Goal: Check status: Check status

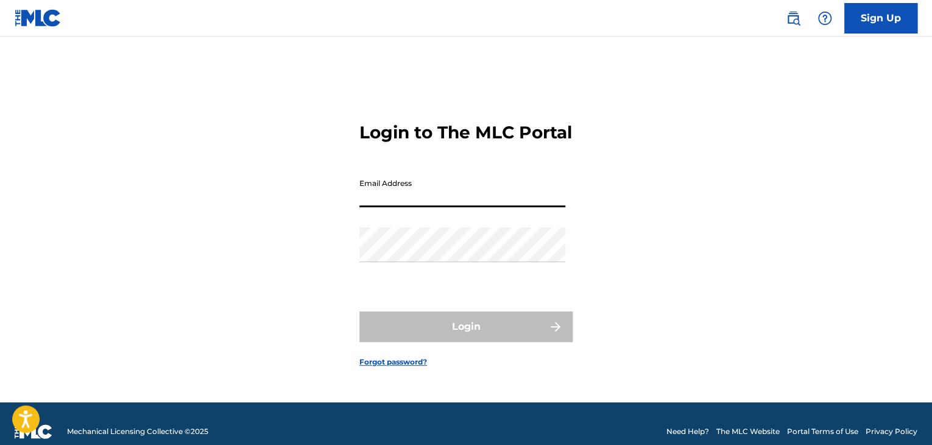
click at [440, 207] on input "Email Address" at bounding box center [462, 189] width 206 height 35
type input "[EMAIL_ADDRESS][DOMAIN_NAME]"
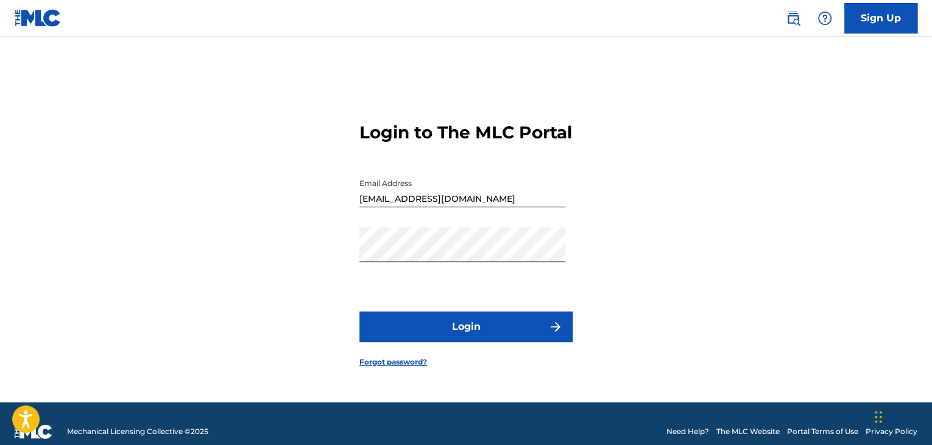
click at [433, 342] on button "Login" at bounding box center [465, 326] width 213 height 30
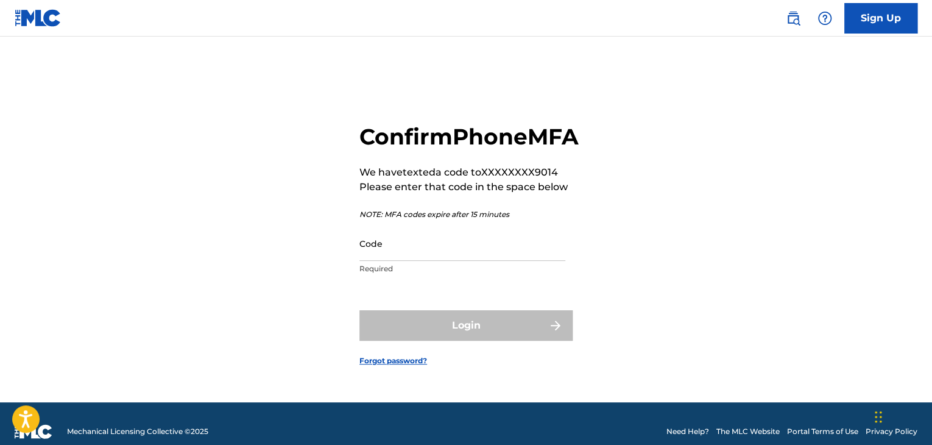
click at [417, 261] on input "Code" at bounding box center [462, 243] width 206 height 35
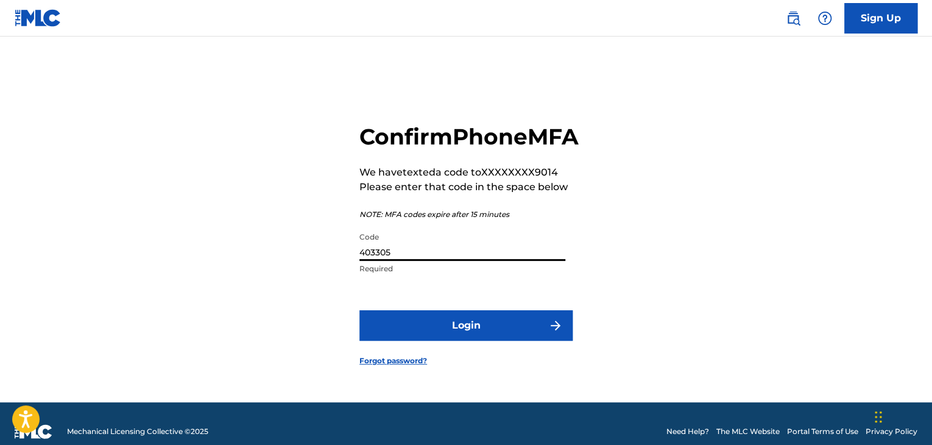
type input "403305"
click at [359, 310] on button "Login" at bounding box center [465, 325] width 213 height 30
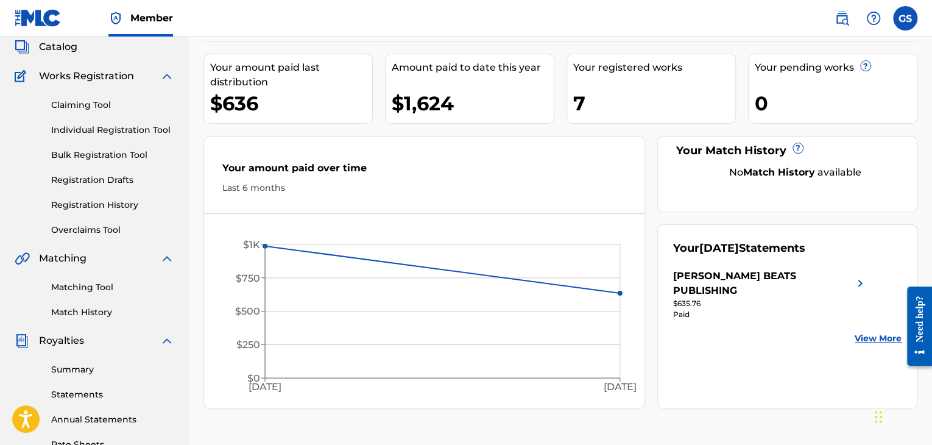
scroll to position [90, 0]
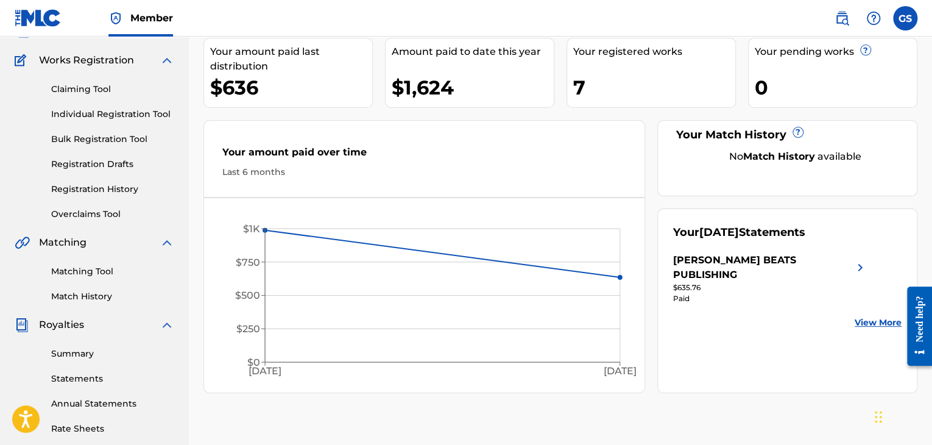
click at [866, 316] on link "View More" at bounding box center [878, 322] width 47 height 13
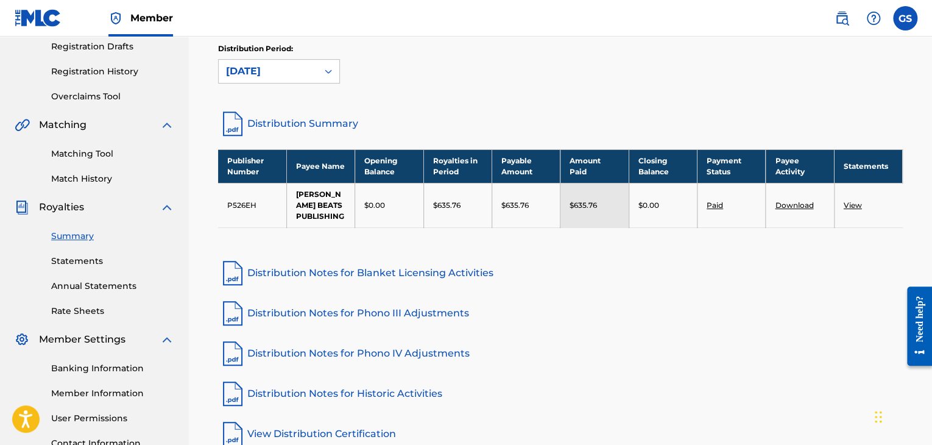
scroll to position [194, 0]
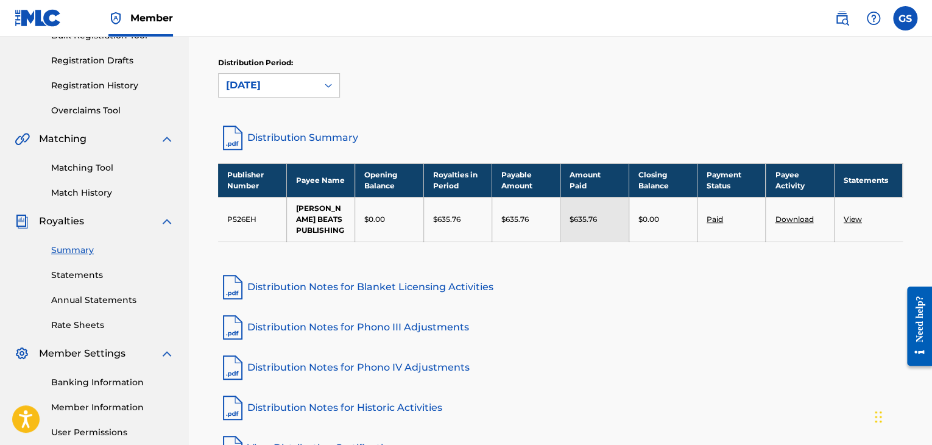
click at [91, 302] on link "Annual Statements" at bounding box center [112, 300] width 123 height 13
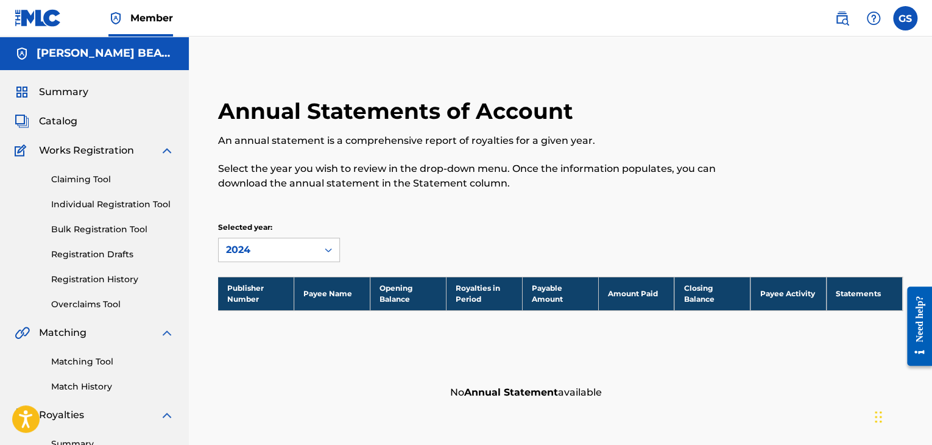
click at [86, 157] on span "Works Registration" at bounding box center [86, 150] width 95 height 15
click at [73, 124] on span "Catalog" at bounding box center [58, 121] width 38 height 15
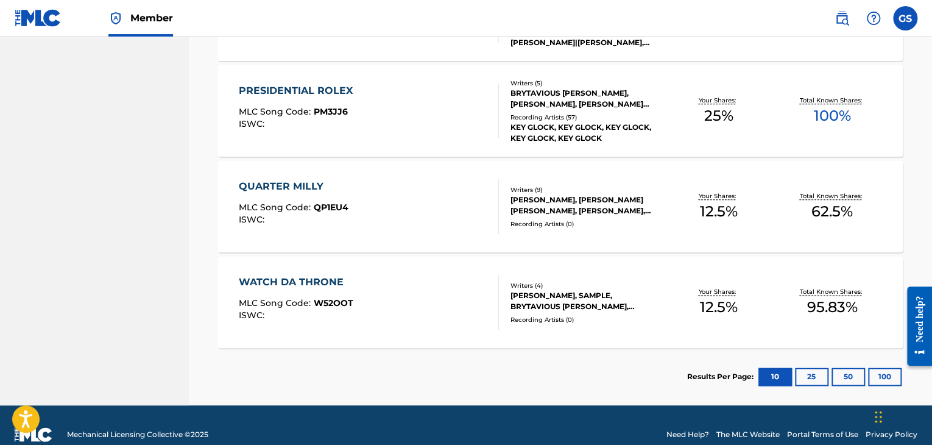
scroll to position [670, 0]
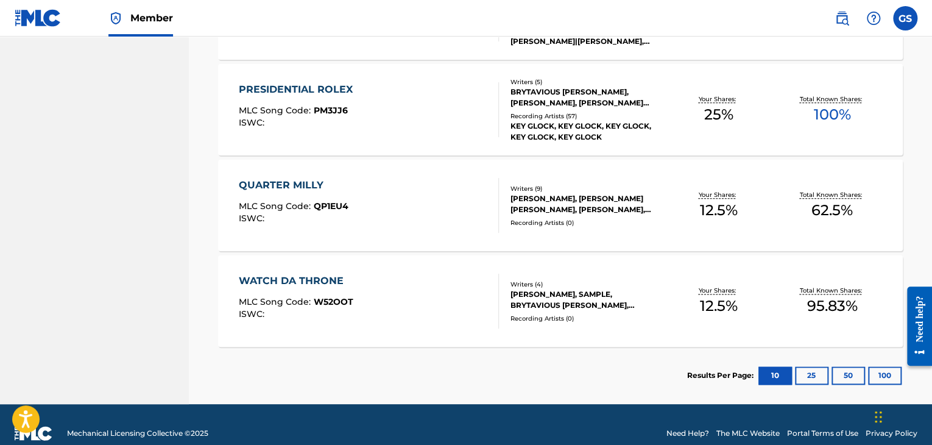
click at [585, 300] on div "[PERSON_NAME], SAMPLE, BRYTAVIOUS [PERSON_NAME], [PERSON_NAME]" at bounding box center [585, 300] width 151 height 22
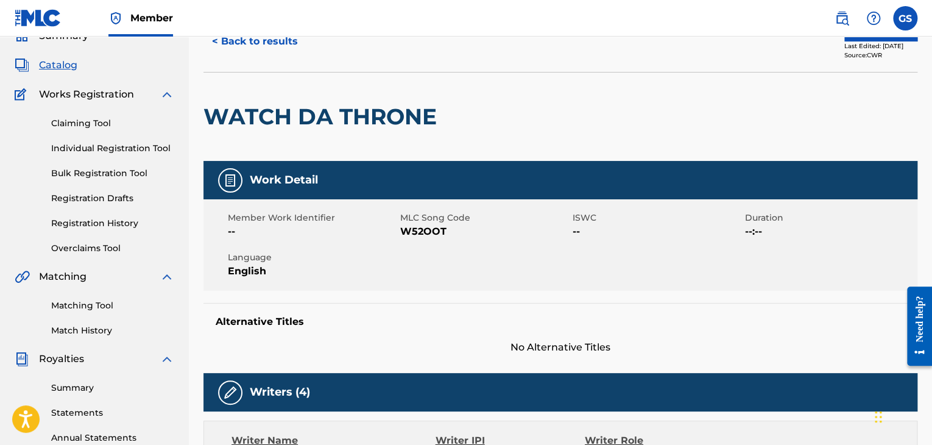
scroll to position [46, 0]
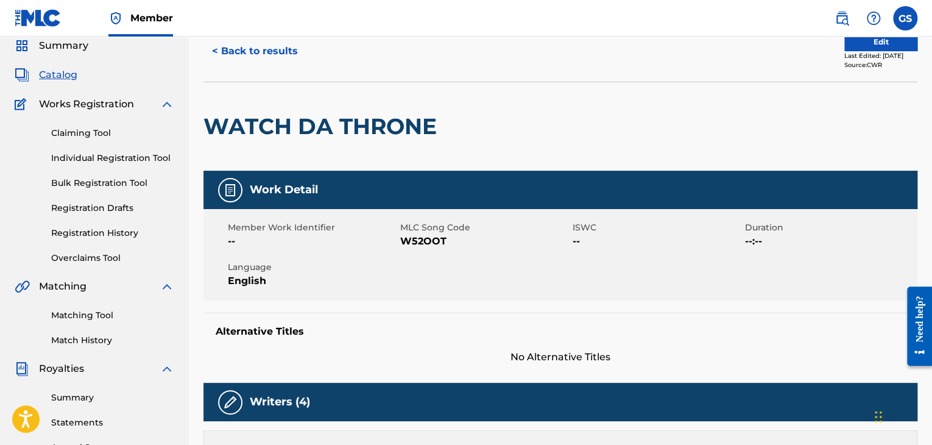
click at [228, 55] on button "< Back to results" at bounding box center [254, 51] width 103 height 30
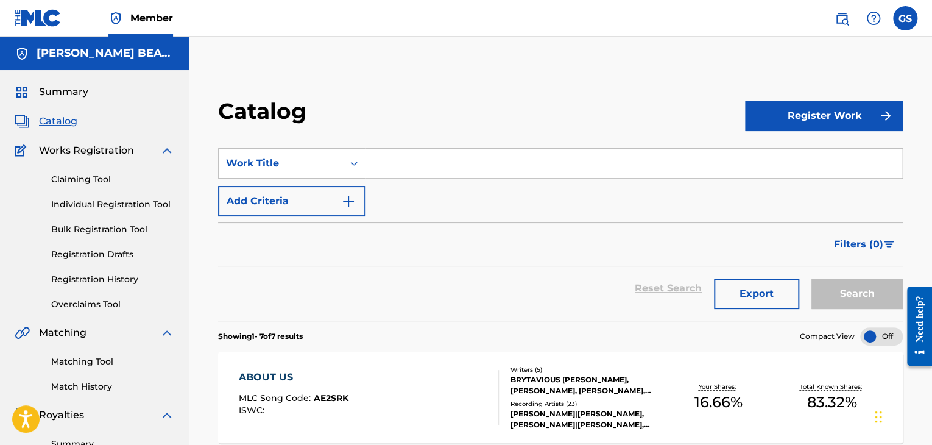
click at [61, 96] on span "Summary" at bounding box center [63, 92] width 49 height 15
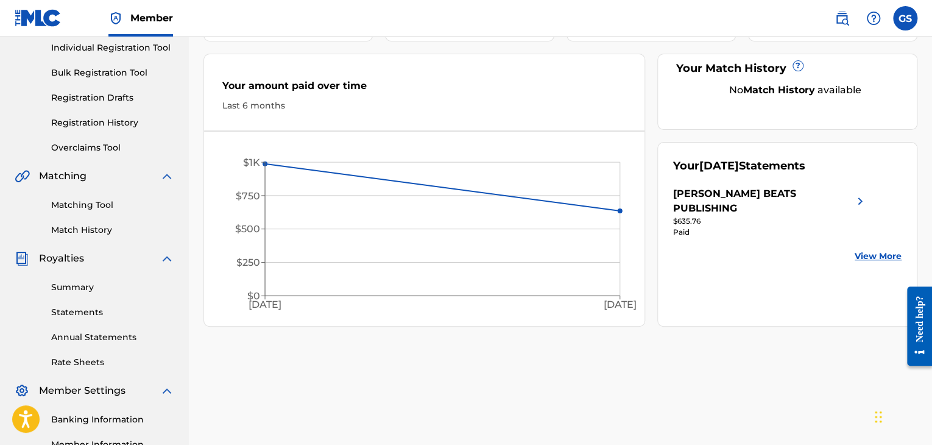
scroll to position [151, 0]
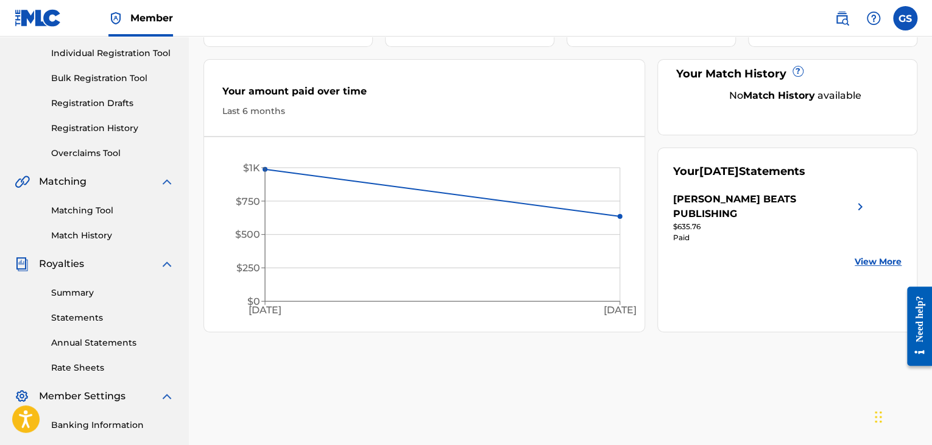
click at [849, 205] on div "[PERSON_NAME] BEATS PUBLISHING" at bounding box center [770, 206] width 194 height 29
